Goal: Find specific page/section: Find specific page/section

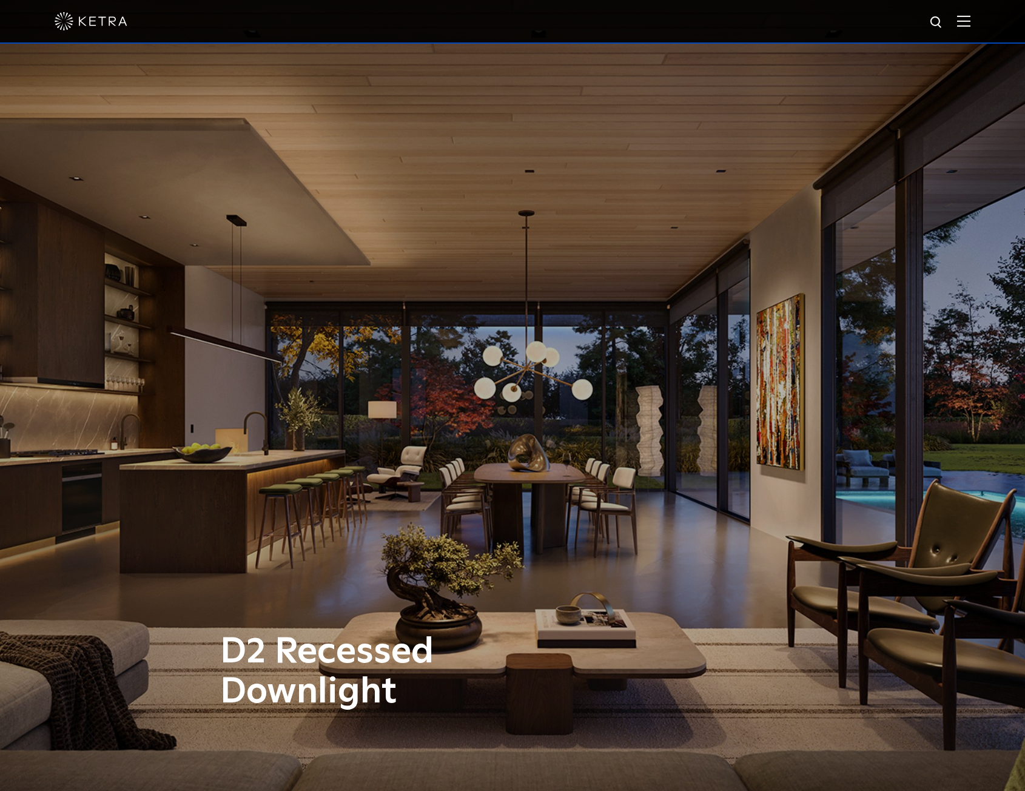
click at [941, 25] on img at bounding box center [936, 22] width 15 height 15
type input "lumaris"
click at [898, 13] on button "Search" at bounding box center [907, 22] width 18 height 18
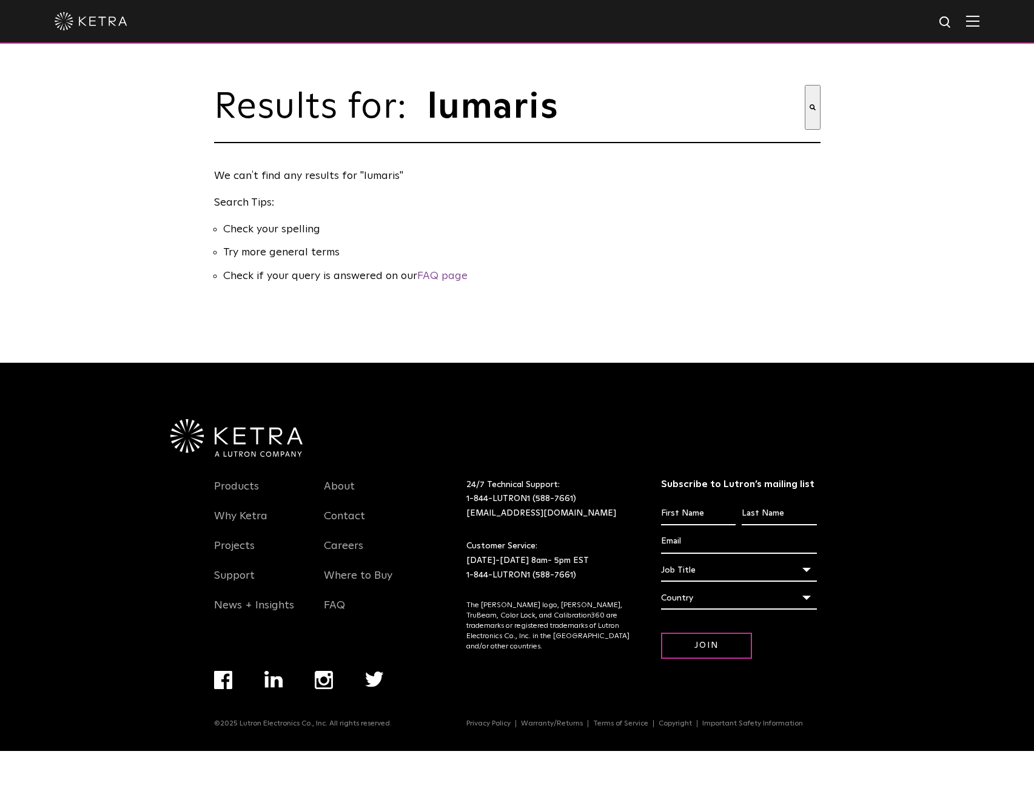
click at [558, 116] on input "lumaris" at bounding box center [615, 107] width 378 height 45
click at [805, 85] on button "Search" at bounding box center [813, 107] width 16 height 45
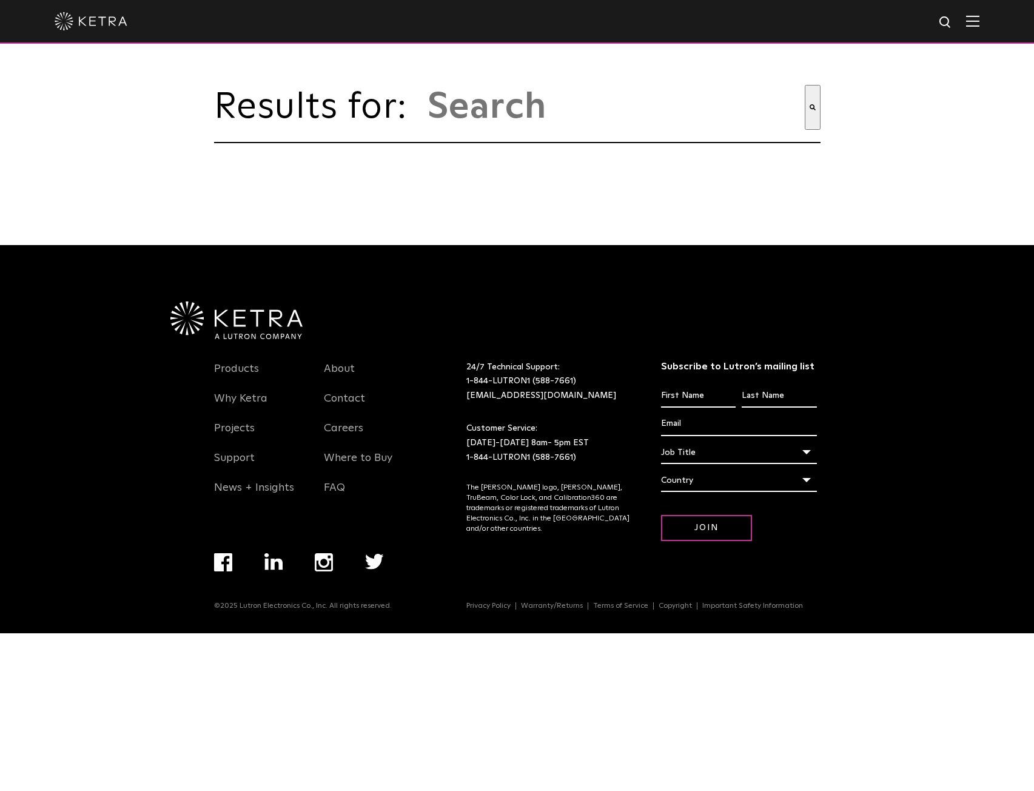
click at [97, 22] on img at bounding box center [91, 21] width 73 height 18
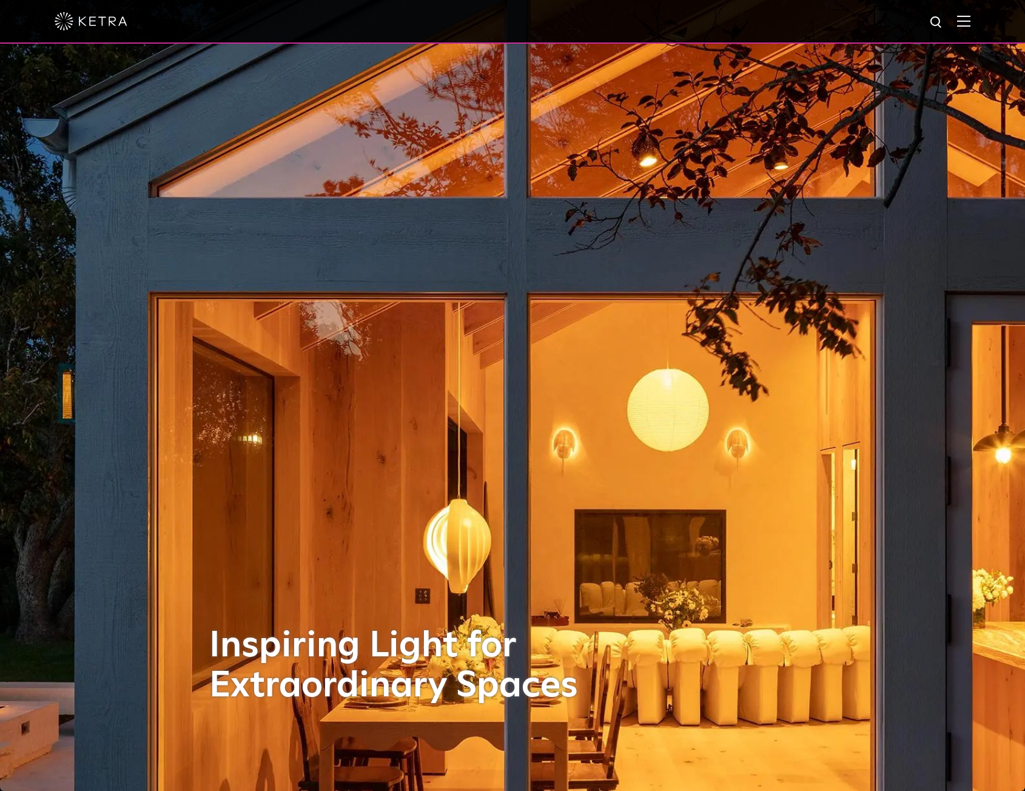
click at [944, 23] on img at bounding box center [936, 22] width 15 height 15
type input "lumaris"
click at [898, 13] on button "Search" at bounding box center [907, 22] width 18 height 18
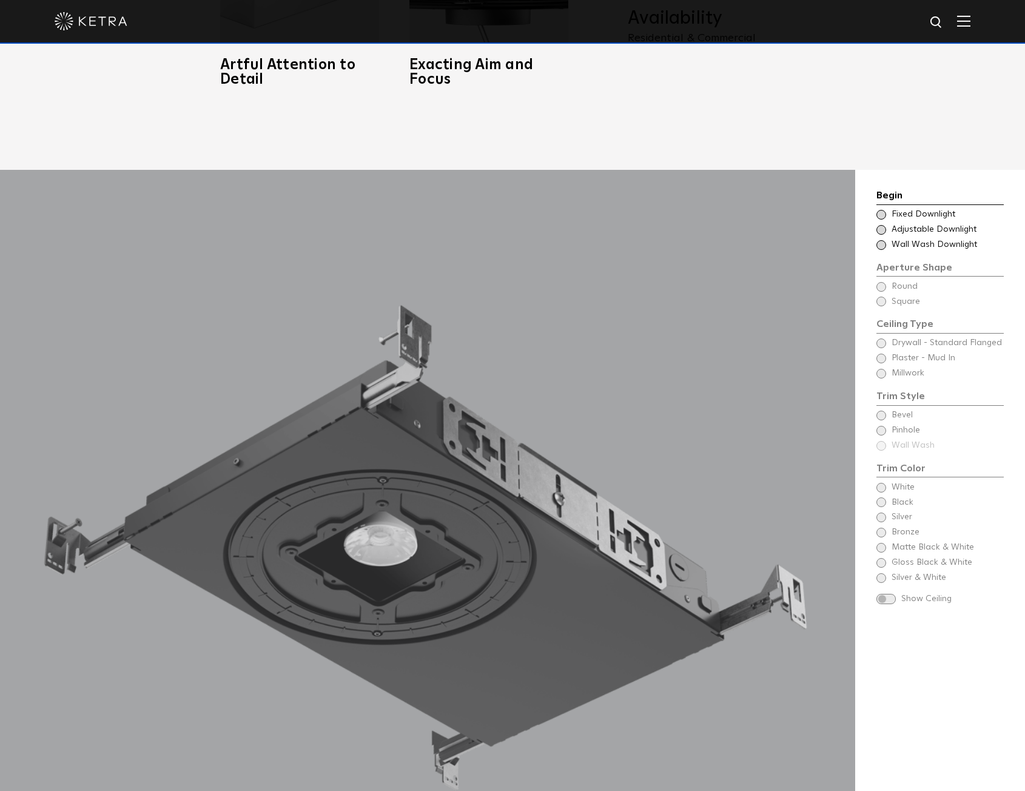
scroll to position [1213, 0]
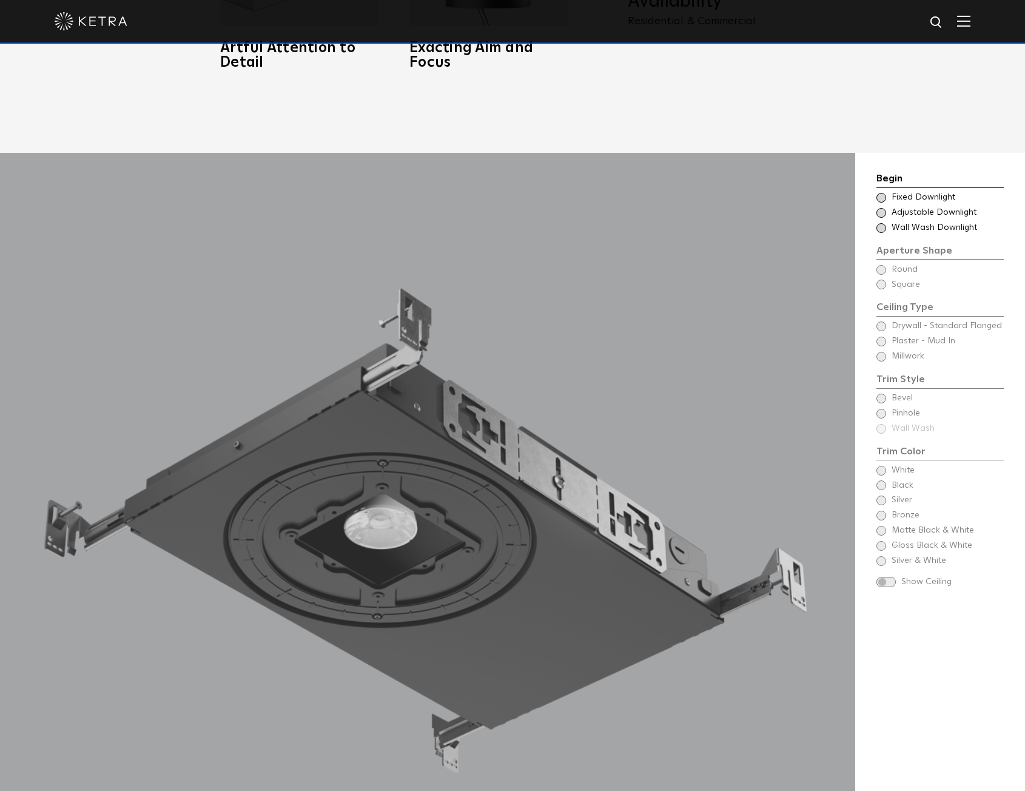
click at [896, 212] on span "Adjustable Downlight" at bounding box center [947, 213] width 111 height 12
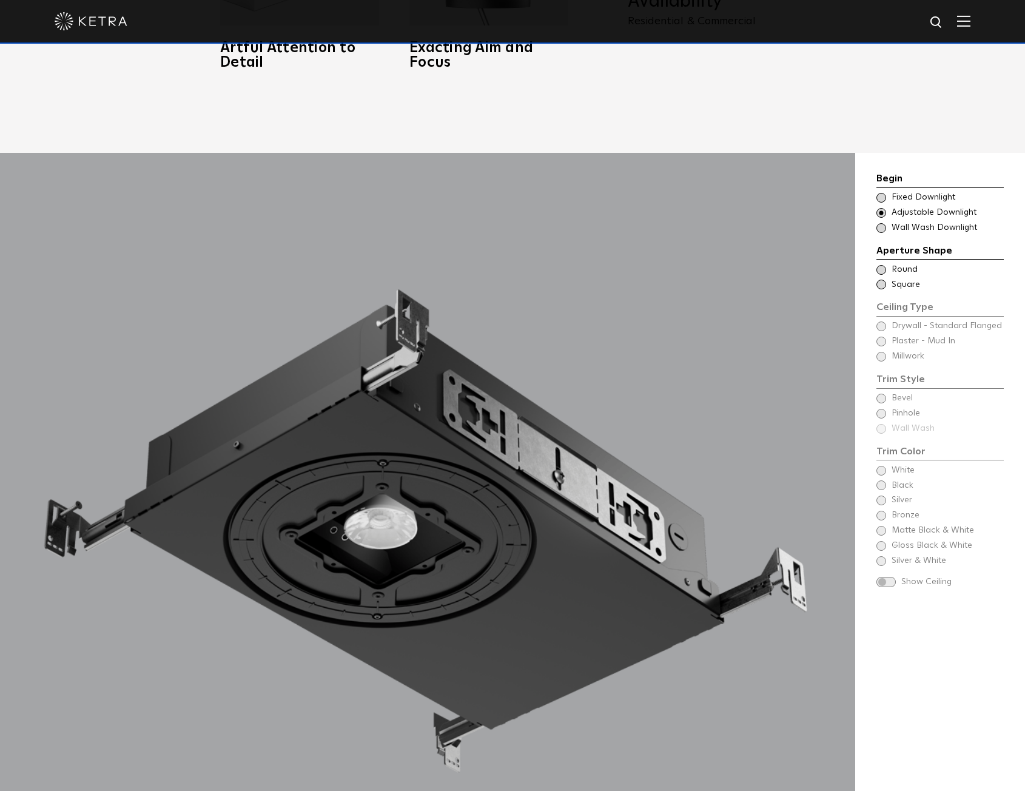
click at [895, 272] on span "Round" at bounding box center [947, 270] width 111 height 12
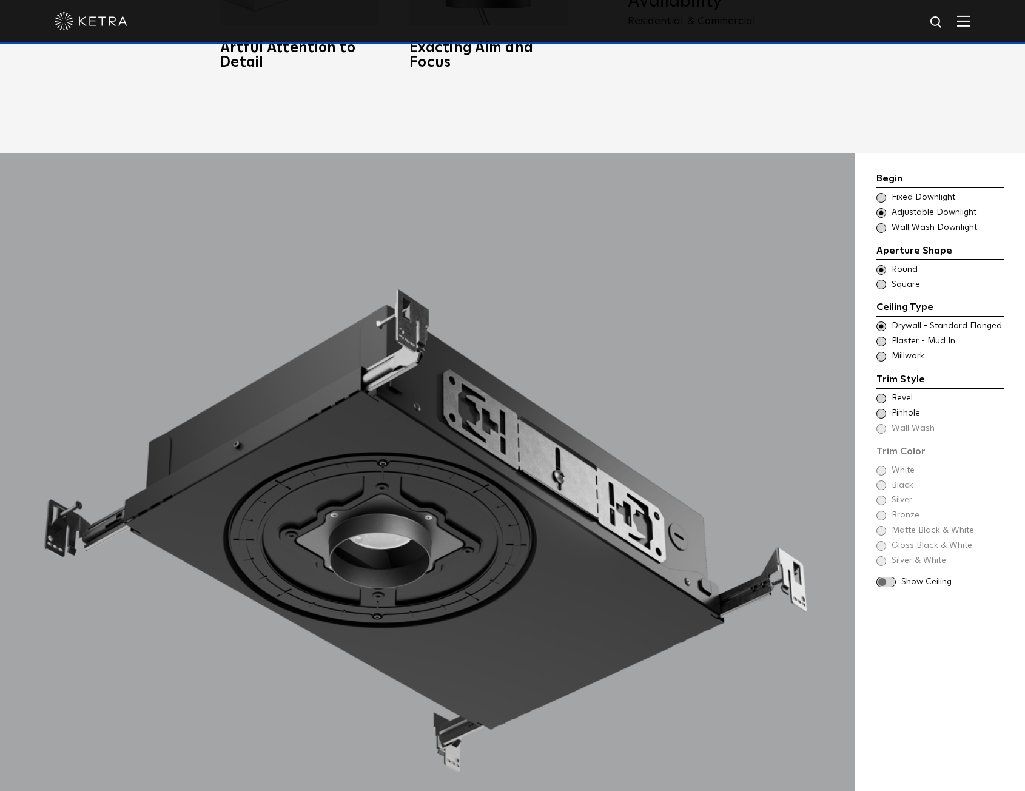
click at [887, 584] on span at bounding box center [885, 582] width 19 height 10
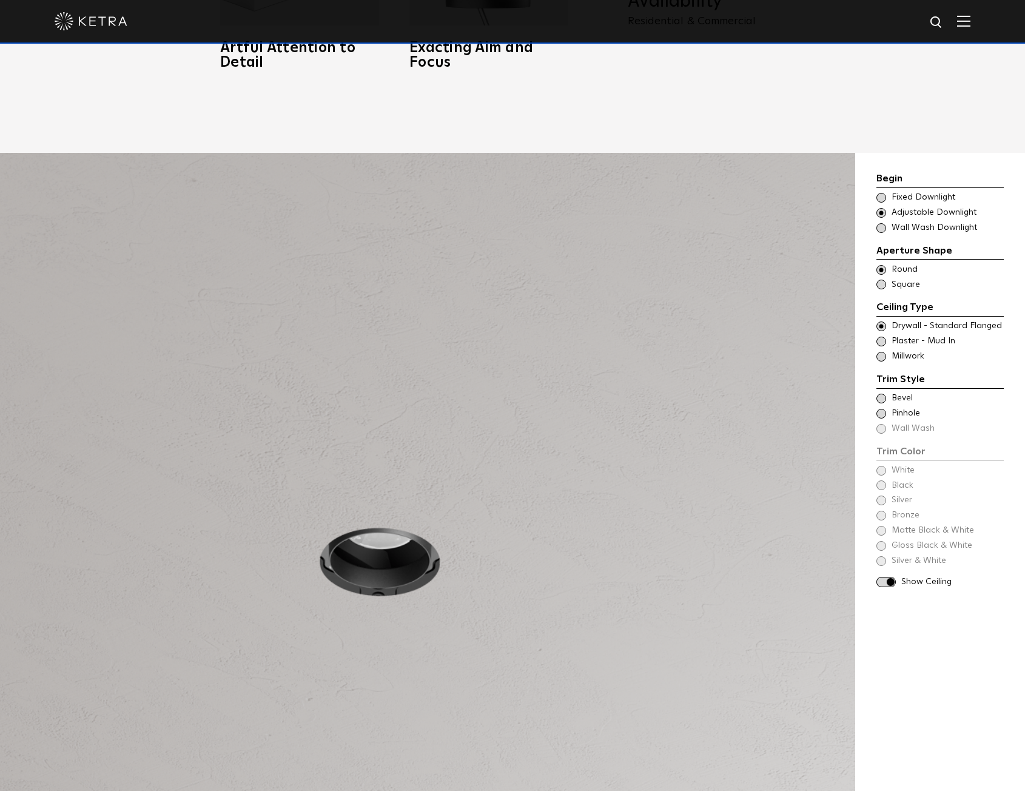
click at [880, 399] on span at bounding box center [881, 399] width 10 height 10
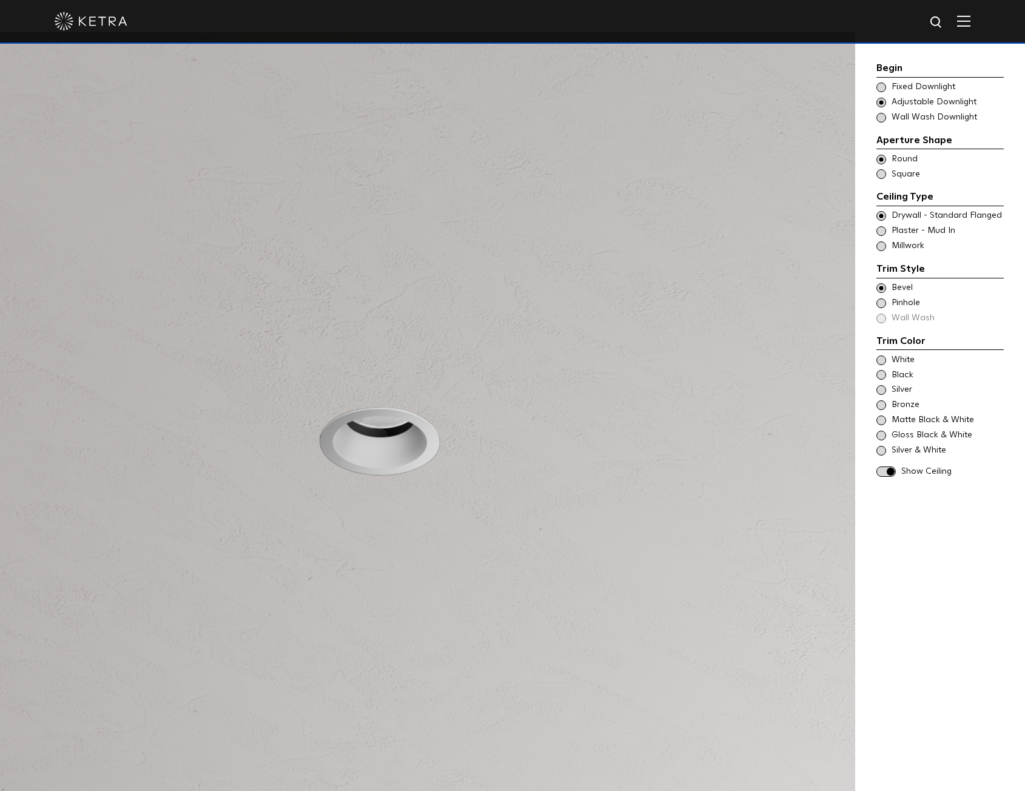
scroll to position [1334, 0]
